Goal: Find specific page/section: Find specific page/section

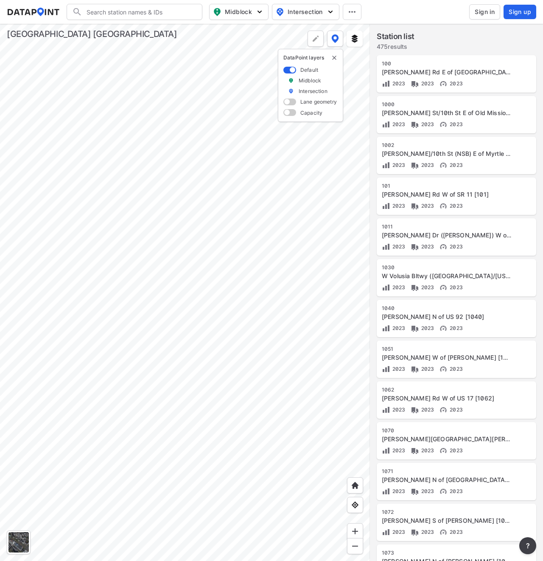
click at [165, 10] on input "Search" at bounding box center [139, 12] width 115 height 14
click at [126, 12] on input "481" at bounding box center [132, 12] width 101 height 14
type input "4"
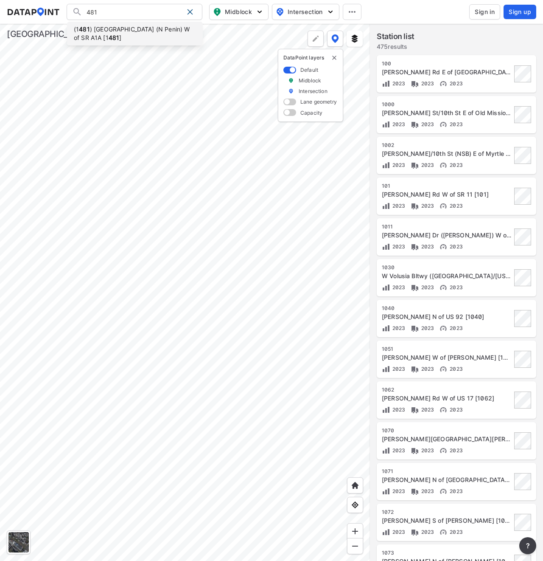
click at [126, 28] on li "(1 [GEOGRAPHIC_DATA] (N Penin) W of SR A1A [1 481 ]" at bounding box center [135, 34] width 136 height 24
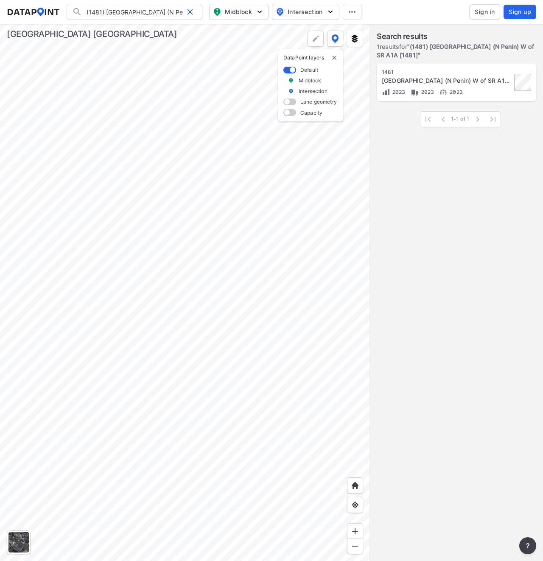
drag, startPoint x: 107, startPoint y: 12, endPoint x: 132, endPoint y: 17, distance: 25.0
click at [107, 12] on input "(1481) [GEOGRAPHIC_DATA] (N Penin) W of SR A1A [1481]" at bounding box center [132, 12] width 101 height 14
type input "482"
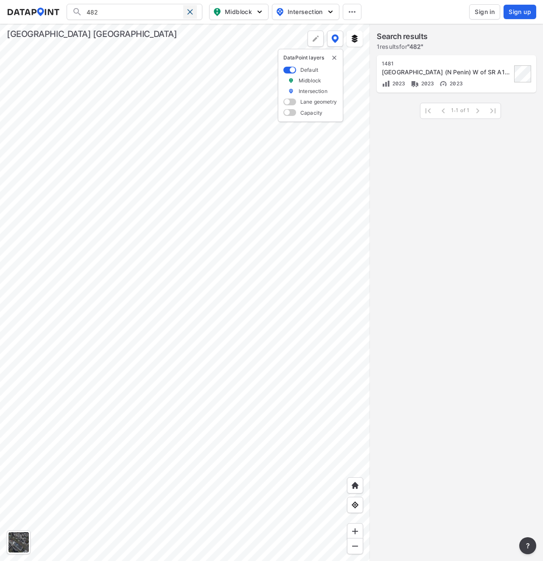
click at [190, 10] on span at bounding box center [190, 11] width 7 height 7
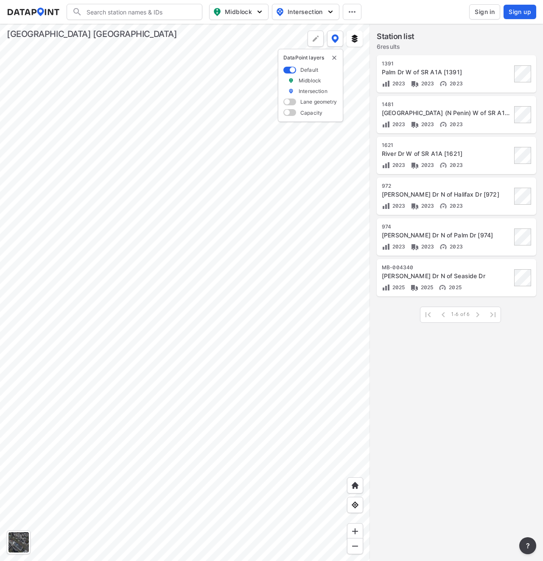
click at [115, 12] on input "Search" at bounding box center [139, 12] width 115 height 14
click at [120, 14] on input "482" at bounding box center [132, 12] width 101 height 14
type input "484"
click at [186, 11] on div at bounding box center [190, 12] width 14 height 14
click at [124, 11] on input "Search" at bounding box center [139, 12] width 115 height 14
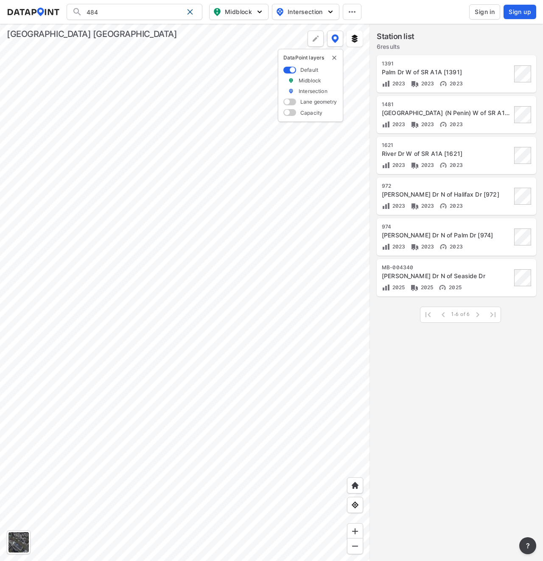
type input "484"
click at [193, 12] on span at bounding box center [190, 11] width 7 height 7
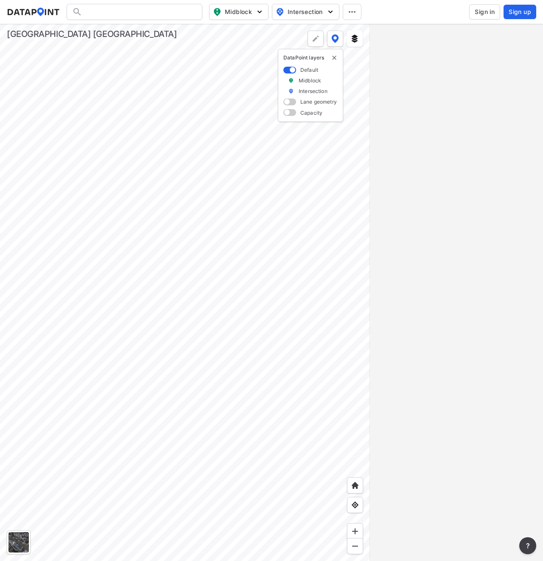
click at [109, 16] on div at bounding box center [135, 12] width 136 height 16
click at [115, 11] on input "Search" at bounding box center [139, 12] width 115 height 14
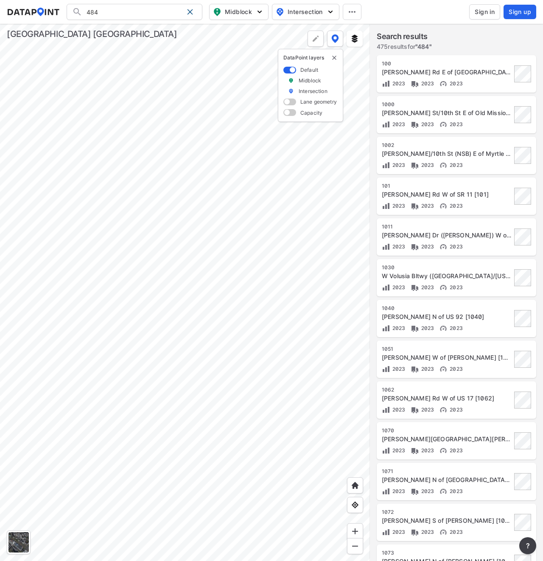
click at [145, 14] on input "484" at bounding box center [132, 12] width 101 height 14
type input "484"
click at [190, 7] on div at bounding box center [190, 12] width 14 height 14
click at [141, 7] on input "Search" at bounding box center [139, 12] width 115 height 14
type input "484"
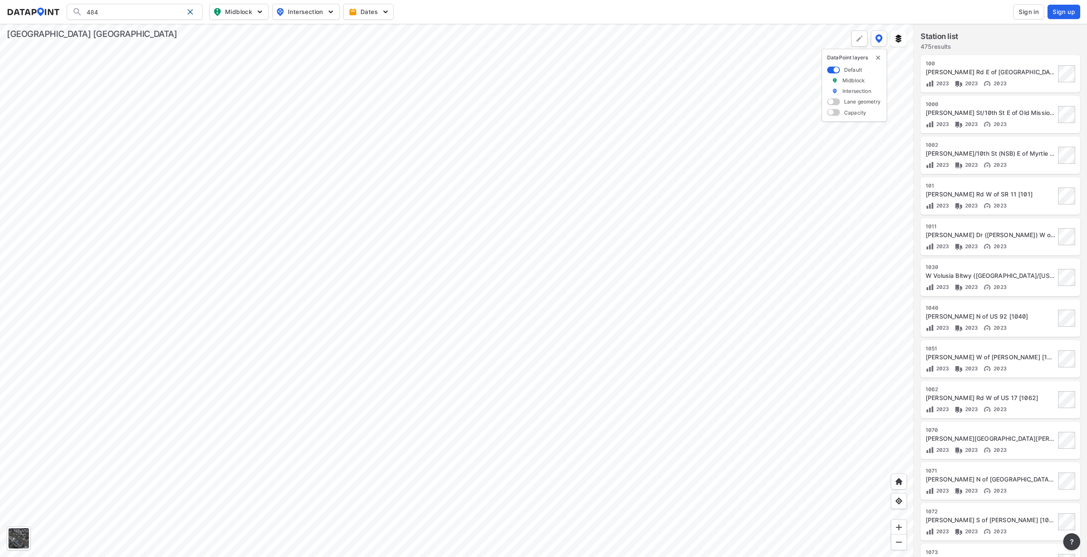
click at [183, 13] on input "484" at bounding box center [132, 12] width 101 height 14
click at [188, 11] on span at bounding box center [190, 11] width 7 height 7
click at [121, 12] on input "Search" at bounding box center [139, 12] width 115 height 14
type input "531"
drag, startPoint x: 104, startPoint y: 8, endPoint x: 51, endPoint y: 7, distance: 53.5
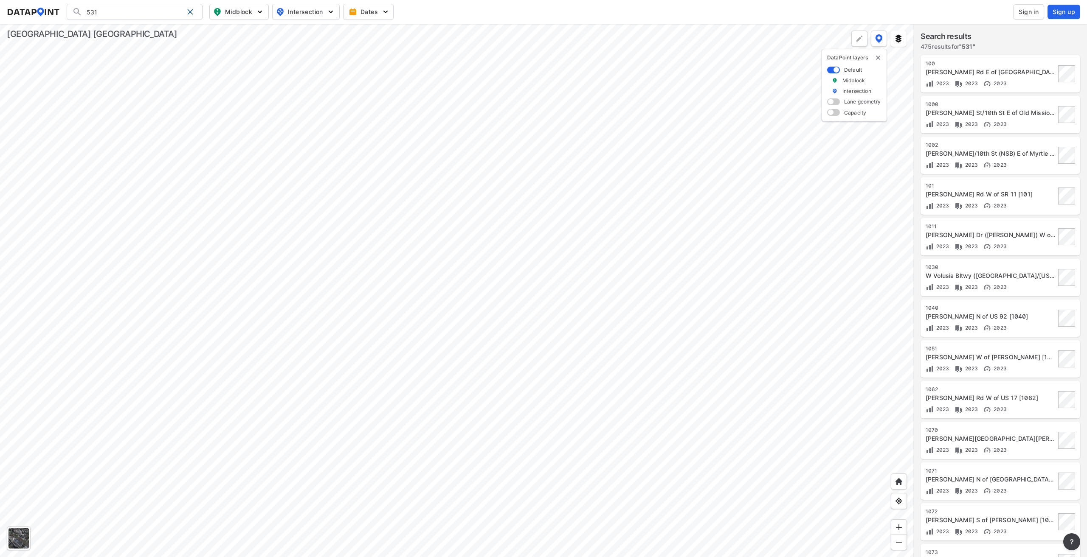
click at [51, 7] on div "531 Search No results There were no results found for "531". Midblock Intersect…" at bounding box center [543, 12] width 1073 height 16
click at [145, 10] on input "531" at bounding box center [132, 12] width 101 height 14
click at [192, 11] on span at bounding box center [190, 11] width 7 height 7
click at [126, 11] on input "Search" at bounding box center [139, 12] width 115 height 14
click at [133, 11] on input "614" at bounding box center [132, 12] width 101 height 14
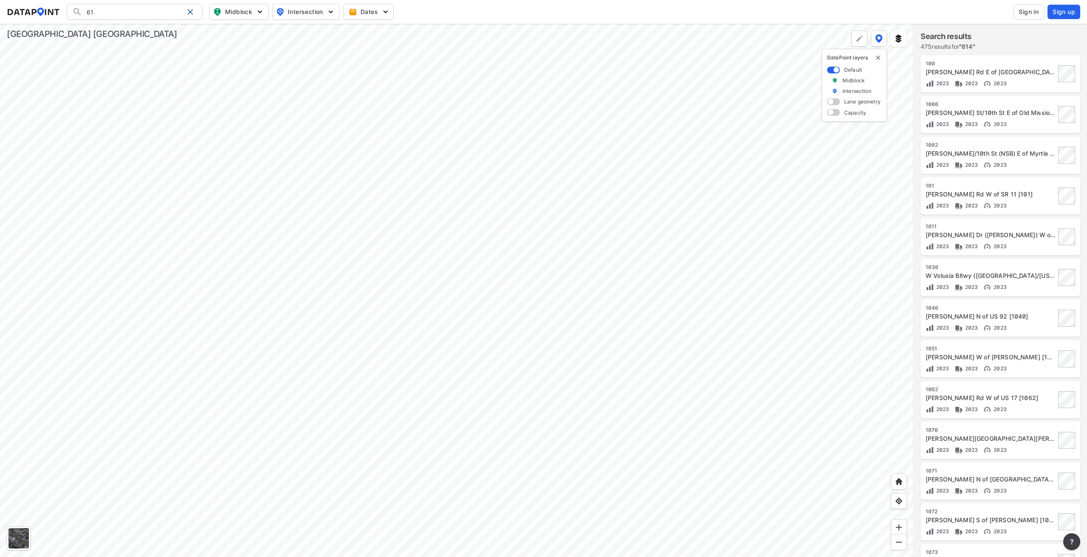
type input "6"
drag, startPoint x: 143, startPoint y: 12, endPoint x: 37, endPoint y: 13, distance: 107.0
click at [0, 0] on div "775 Search No results There were no results found for "775". Midblock Intersect…" at bounding box center [0, 0] width 0 height 0
drag, startPoint x: 115, startPoint y: 11, endPoint x: 42, endPoint y: 16, distance: 73.2
click at [42, 16] on div "900 ( 900 a) Graves Ave/CR 4145 E of Kentucky Ave [ 900 a] (1 900 ) W Volusia B…" at bounding box center [543, 12] width 1073 height 16
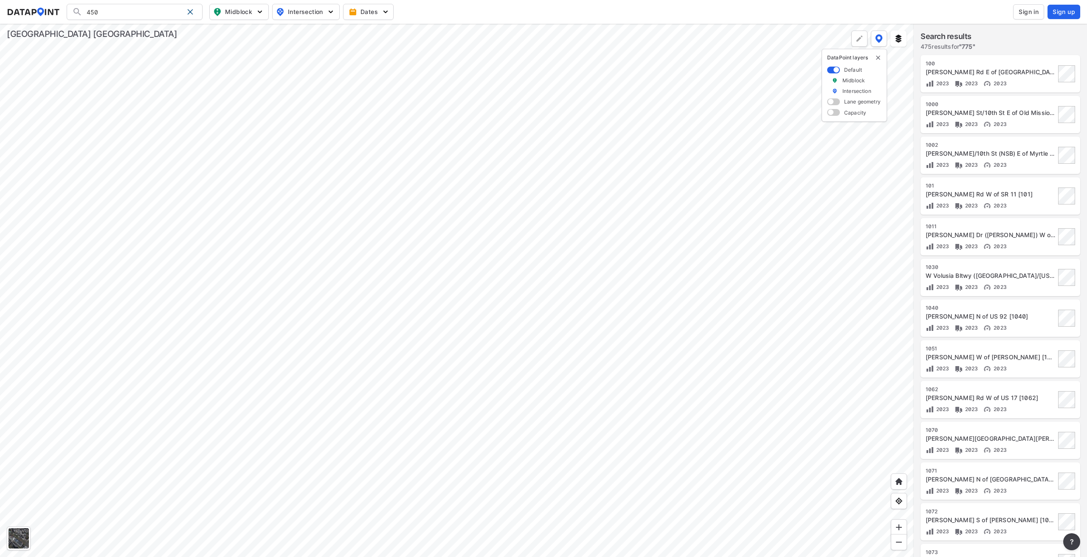
type input "450"
click at [191, 13] on span at bounding box center [190, 11] width 7 height 7
click at [128, 10] on input "Search" at bounding box center [139, 12] width 115 height 14
drag, startPoint x: 117, startPoint y: 13, endPoint x: 42, endPoint y: 9, distance: 75.2
click at [0, 0] on div "906 Search No results There were no results found for "906". Midblock Intersect…" at bounding box center [0, 0] width 0 height 0
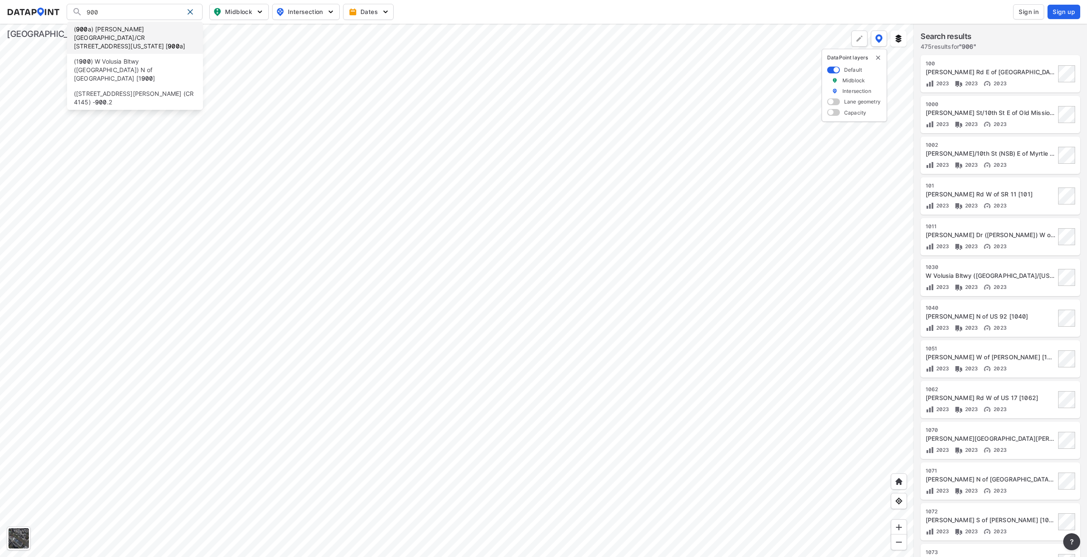
click at [137, 30] on li "( 900 a) Graves Ave/CR 4145 E of Kentucky Ave [ 900 a]" at bounding box center [135, 38] width 136 height 32
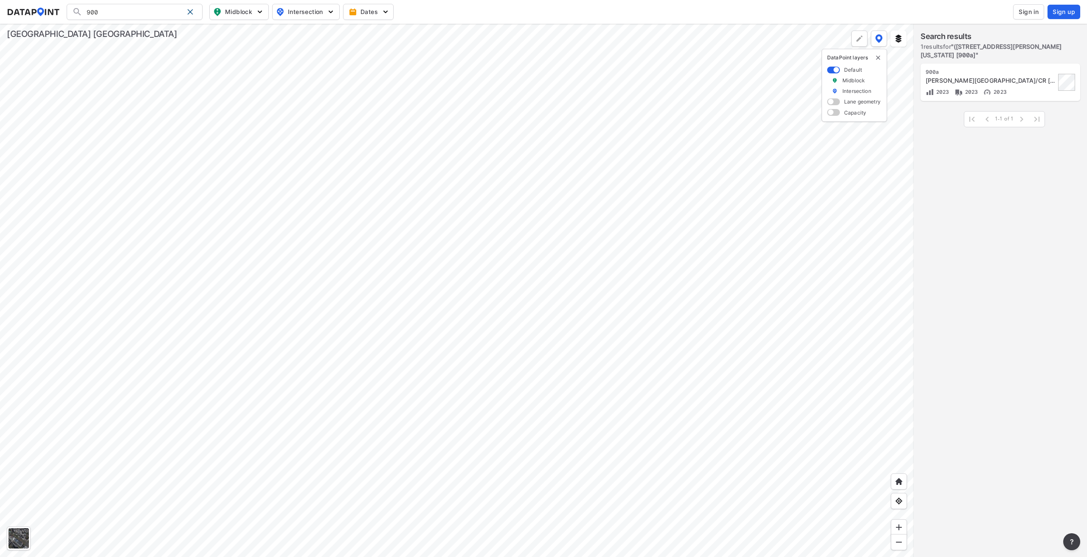
type input "(900a) Graves Ave/CR 4145 E of Kentucky Ave [900a]"
